Goal: Obtain resource: Obtain resource

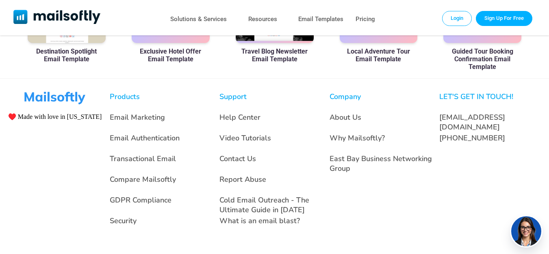
scroll to position [387, 0]
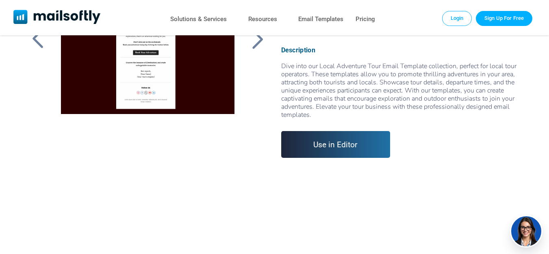
scroll to position [91, 0]
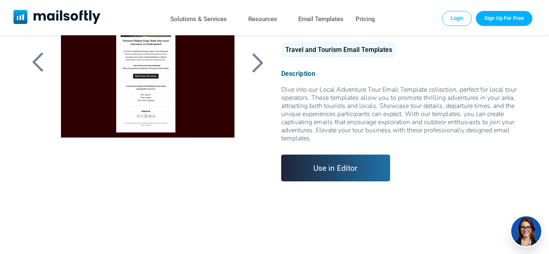
click at [328, 166] on link "Use in Editor" at bounding box center [335, 168] width 109 height 27
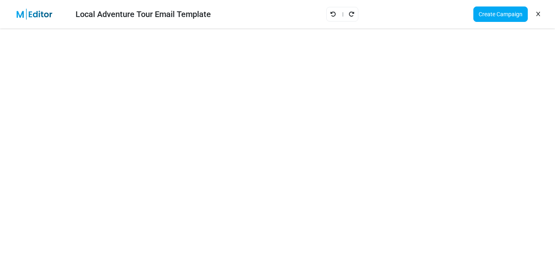
click at [18, 15] on img at bounding box center [39, 14] width 53 height 11
drag, startPoint x: 29, startPoint y: 14, endPoint x: 37, endPoint y: 14, distance: 8.5
click at [30, 14] on img at bounding box center [39, 14] width 53 height 11
drag, startPoint x: 47, startPoint y: 15, endPoint x: 61, endPoint y: 13, distance: 14.4
click at [47, 15] on img at bounding box center [39, 14] width 53 height 11
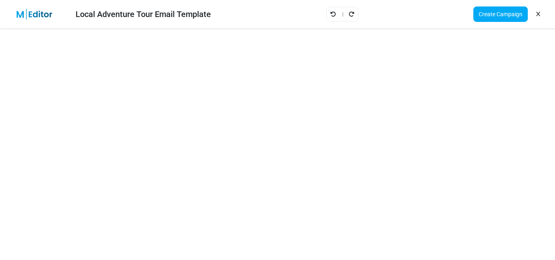
drag, startPoint x: 121, startPoint y: 12, endPoint x: 143, endPoint y: 10, distance: 22.4
click at [121, 12] on div "Local Adventure Tour Email Template" at bounding box center [143, 14] width 135 height 12
drag, startPoint x: 188, startPoint y: 13, endPoint x: 284, endPoint y: 5, distance: 96.5
click at [194, 12] on div "Local Adventure Tour Email Template" at bounding box center [143, 14] width 135 height 12
click at [286, 4] on div "Local Adventure Tour Email Template Create Campaign" at bounding box center [277, 14] width 555 height 28
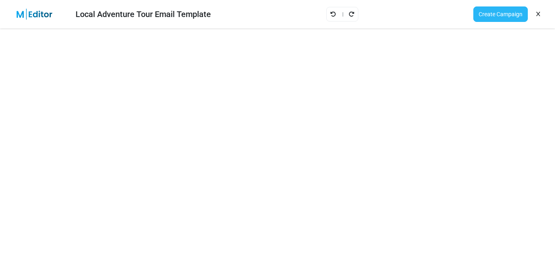
click at [508, 15] on link "Create Campaign" at bounding box center [500, 13] width 54 height 15
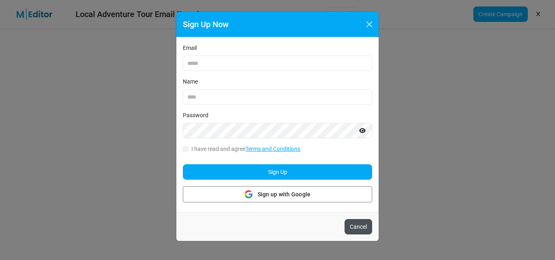
click at [362, 227] on button "Cancel" at bounding box center [358, 226] width 28 height 15
